Goal: Task Accomplishment & Management: Manage account settings

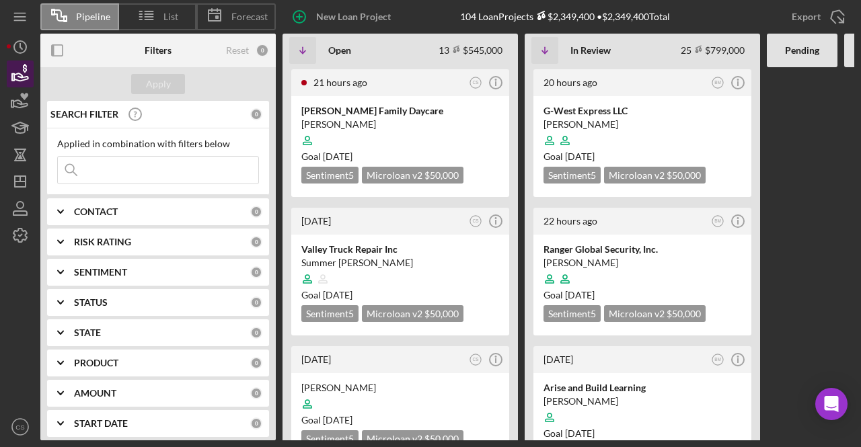
click at [30, 77] on icon "button" at bounding box center [20, 74] width 34 height 34
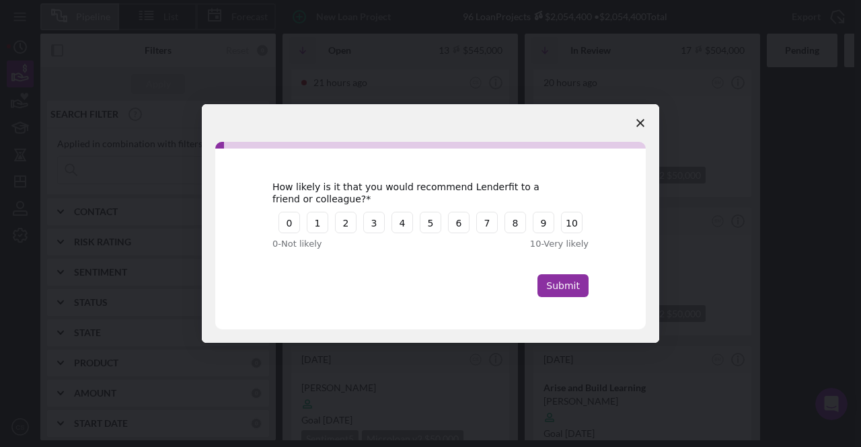
click at [635, 117] on span "Close survey" at bounding box center [640, 123] width 38 height 38
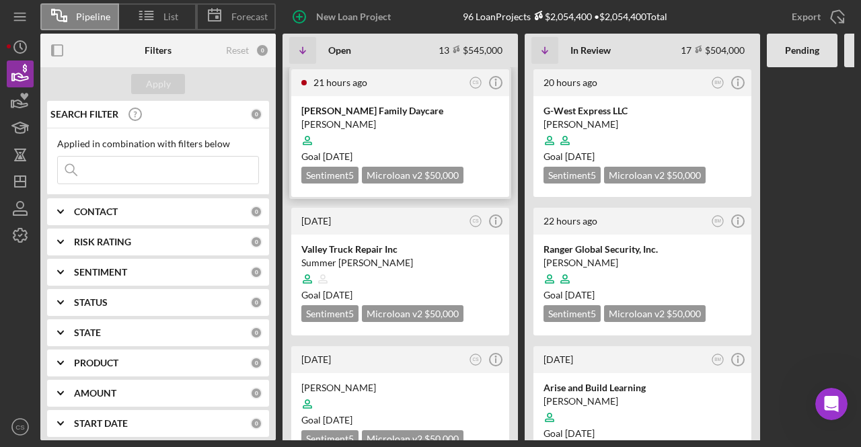
click at [459, 118] on div "[PERSON_NAME]" at bounding box center [400, 124] width 198 height 13
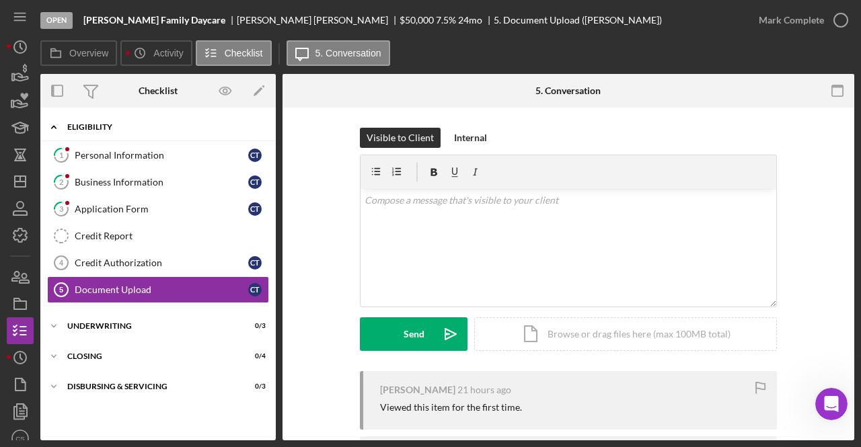
click at [147, 116] on div "Icon/Expander Eligibility 0 / 6" at bounding box center [157, 128] width 235 height 28
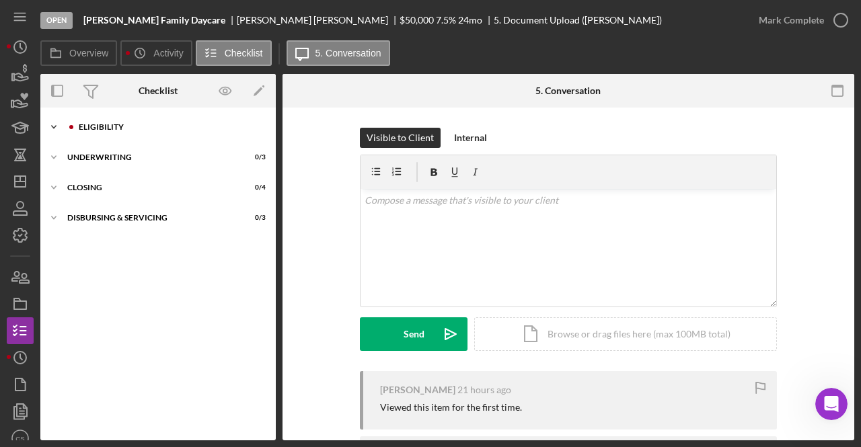
click at [147, 116] on div "Icon/Expander Eligibility 0 / 6" at bounding box center [157, 127] width 235 height 27
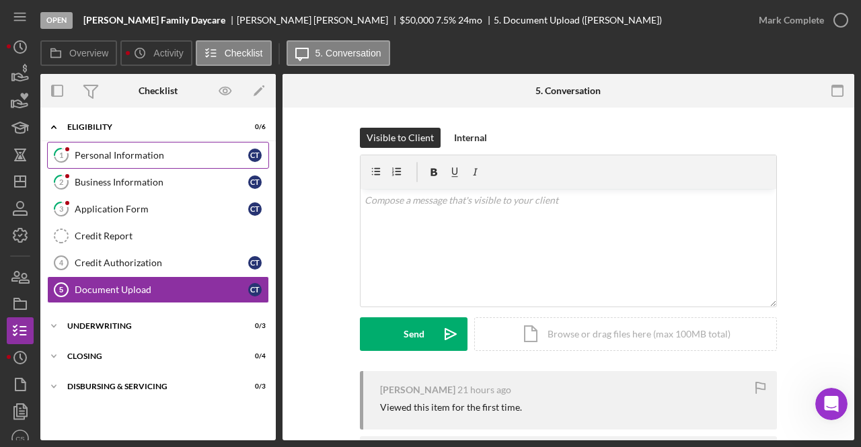
click at [149, 150] on div "Personal Information" at bounding box center [161, 155] width 173 height 11
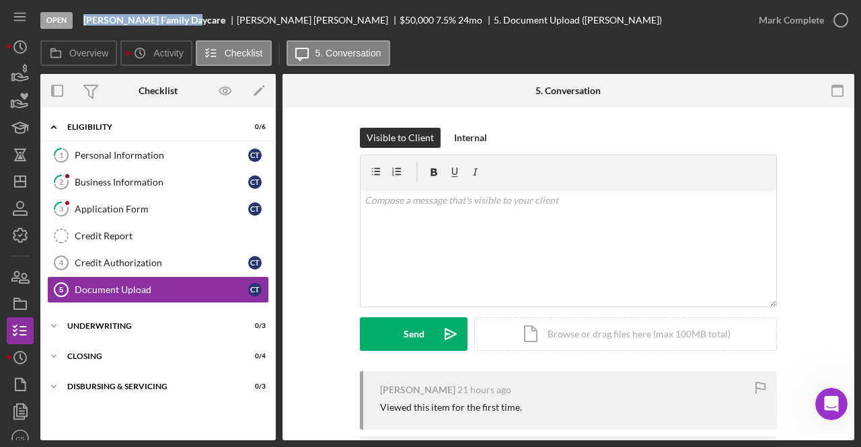
drag, startPoint x: 190, startPoint y: 16, endPoint x: 83, endPoint y: 17, distance: 106.3
click at [83, 17] on div "Torrence Family Daycare" at bounding box center [159, 20] width 153 height 11
copy b "Torrence Family Daycare"
click at [268, 32] on div "Open Torrence Family Daycare CARRIE TORRENCE $50,000 $50,000 7.5 % 24 mo 5. Doc…" at bounding box center [392, 20] width 705 height 40
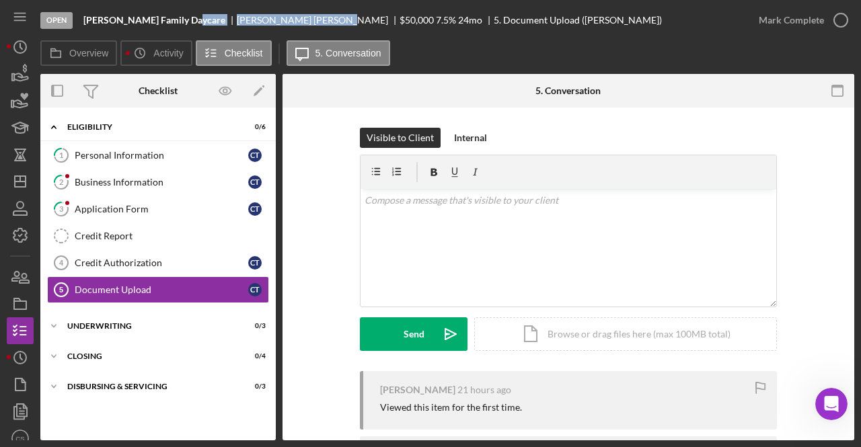
drag, startPoint x: 283, startPoint y: 18, endPoint x: 197, endPoint y: 15, distance: 86.1
click at [197, 15] on div "Torrence Family Daycare CARRIE TORRENCE $50,000 $50,000 7.5 % 24 mo 5. Document…" at bounding box center [372, 20] width 578 height 11
copy div "CARRIE TORRENCE"
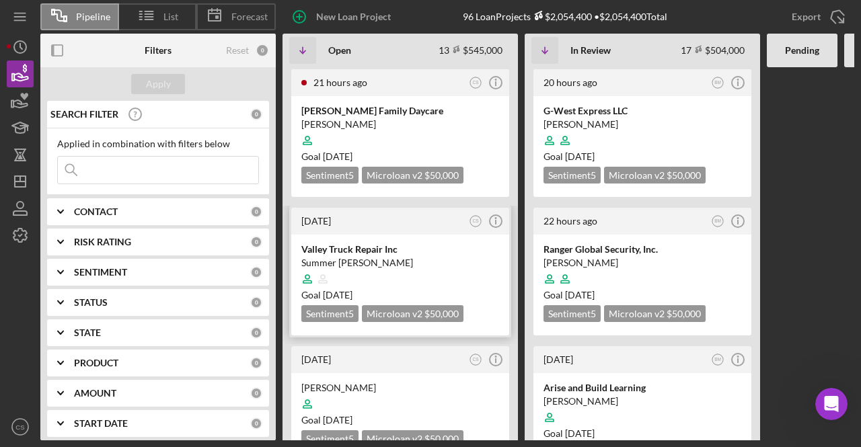
click at [348, 249] on div "Valley Truck Repair Inc" at bounding box center [400, 249] width 198 height 13
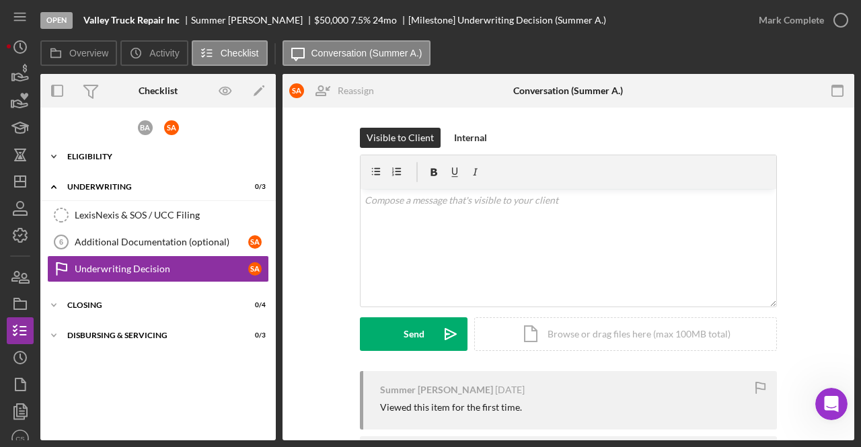
click at [166, 165] on div "Icon/Expander Eligibility 0 / 6" at bounding box center [157, 156] width 235 height 27
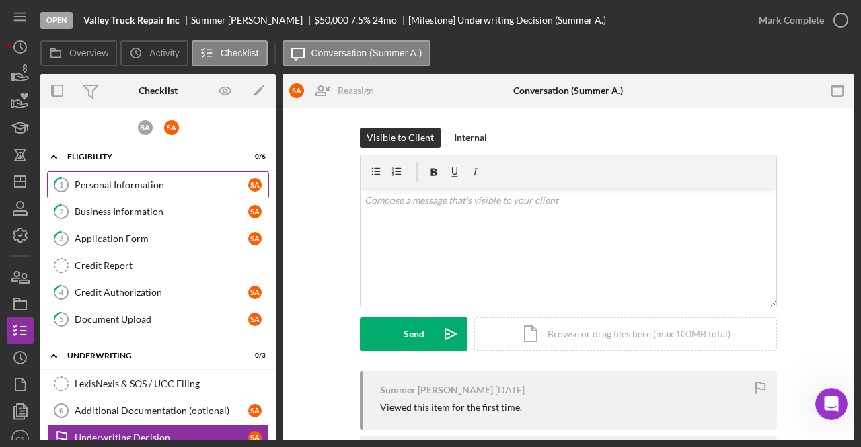
click at [159, 182] on div "Personal Information" at bounding box center [161, 185] width 173 height 11
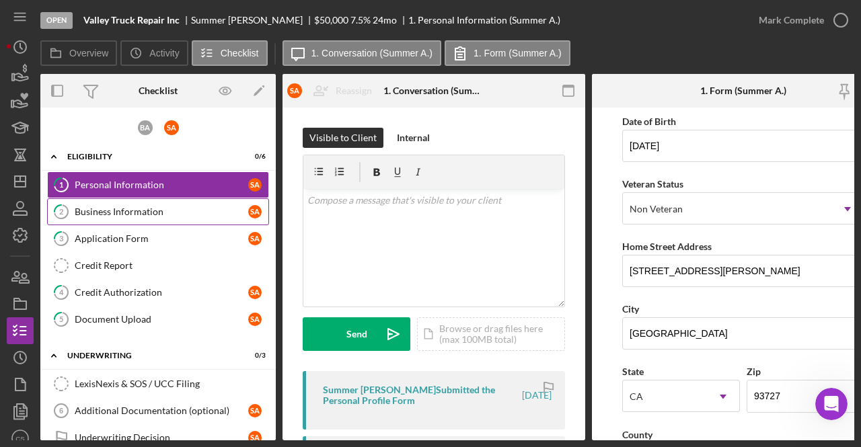
click at [165, 211] on div "Business Information" at bounding box center [161, 211] width 173 height 11
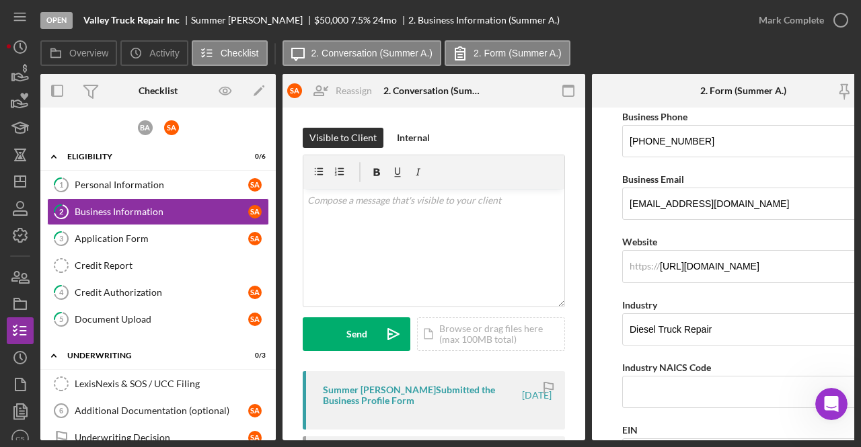
scroll to position [251, 0]
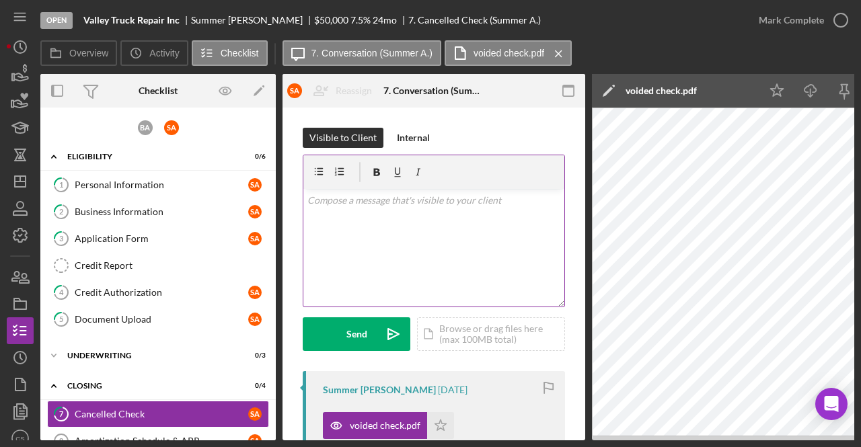
scroll to position [67, 0]
